Goal: Find specific page/section: Find specific page/section

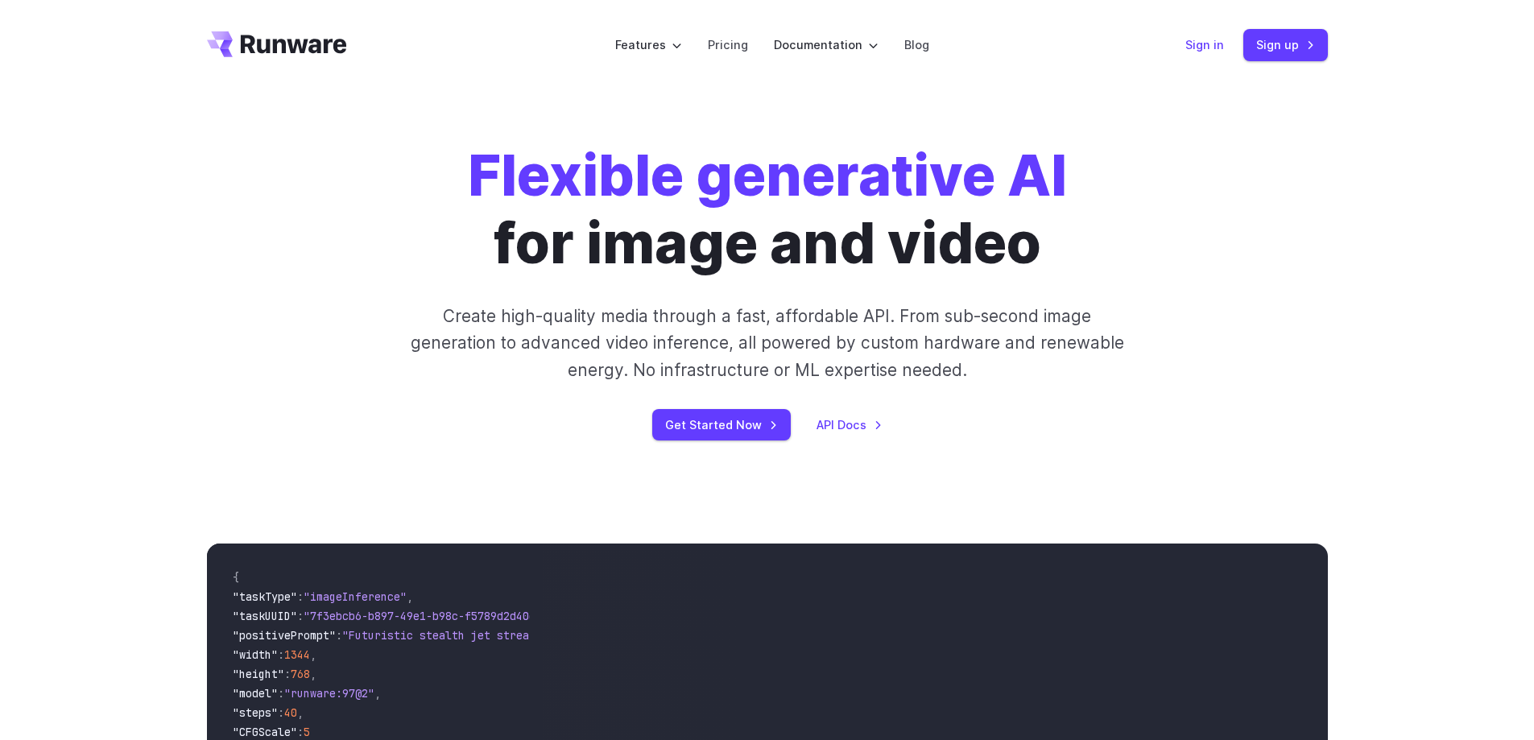
click at [1222, 43] on link "Sign in" at bounding box center [1204, 44] width 39 height 19
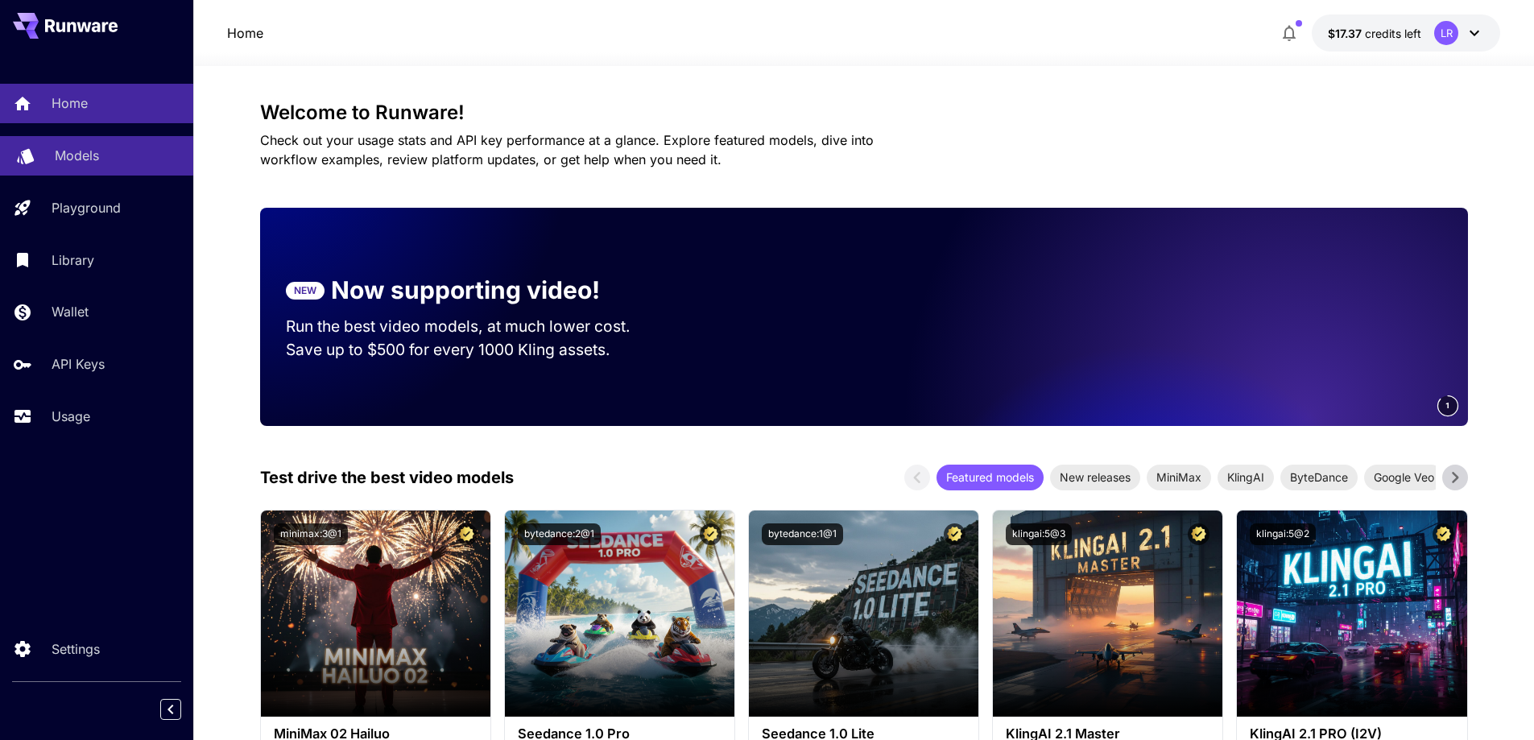
click at [84, 154] on p "Models" at bounding box center [77, 155] width 44 height 19
